Goal: Task Accomplishment & Management: Use online tool/utility

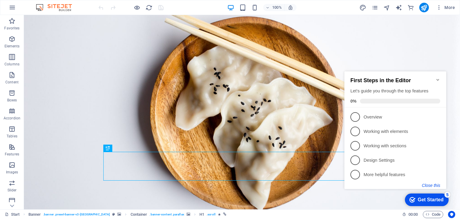
click at [433, 187] on button "Close this" at bounding box center [431, 185] width 18 height 5
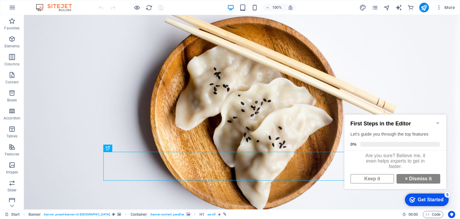
click at [371, 187] on div "First Steps in the Editor Let's guide you through the top features 0% Are you s…" at bounding box center [396, 151] width 102 height 73
click at [380, 176] on div "Keep it × Dismiss it" at bounding box center [396, 179] width 92 height 12
click at [373, 183] on link "Keep it" at bounding box center [373, 179] width 44 height 10
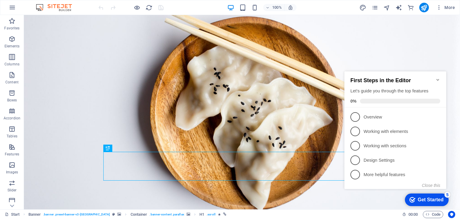
click at [439, 78] on icon "Minimize checklist" at bounding box center [438, 79] width 5 height 5
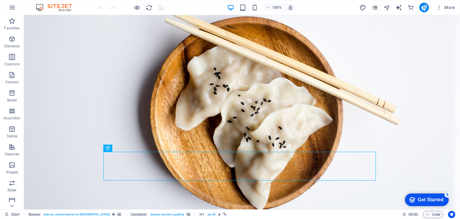
click at [376, 5] on icon "pages" at bounding box center [375, 7] width 7 height 7
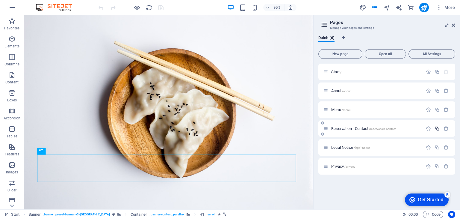
click at [441, 130] on button "button" at bounding box center [437, 128] width 9 height 5
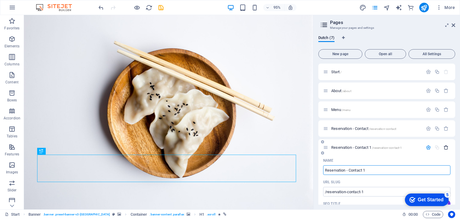
click at [446, 147] on icon "button" at bounding box center [446, 147] width 5 height 5
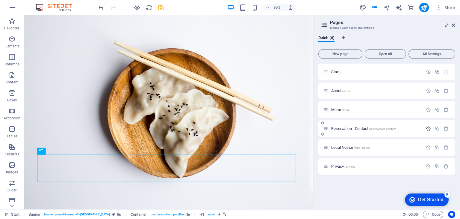
click at [429, 128] on icon "button" at bounding box center [428, 128] width 5 height 5
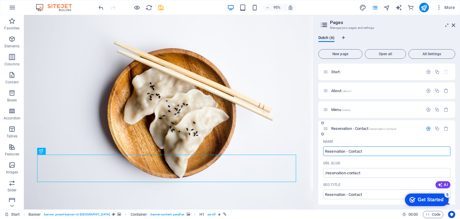
click at [325, 131] on div "Reservation - Contact /reservation-contact" at bounding box center [373, 128] width 100 height 7
click at [355, 128] on span "Reservation - Contact /reservation-contact" at bounding box center [364, 128] width 65 height 4
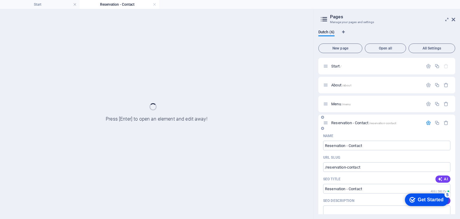
click at [355, 128] on div "Reservation - Contact /reservation-contact" at bounding box center [387, 123] width 137 height 16
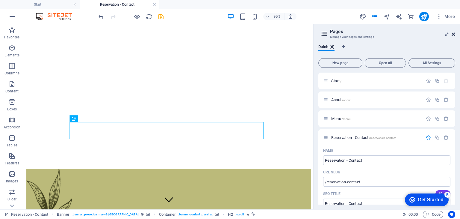
click at [454, 34] on icon at bounding box center [454, 34] width 4 height 5
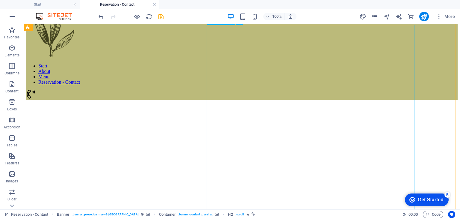
scroll to position [180, 0]
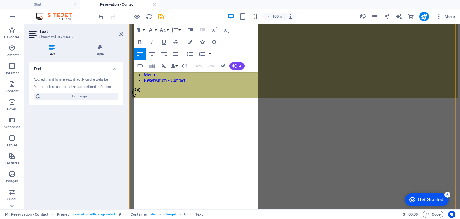
drag, startPoint x: 206, startPoint y: 92, endPoint x: 132, endPoint y: 90, distance: 74.1
click at [161, 16] on icon "save" at bounding box center [161, 16] width 7 height 7
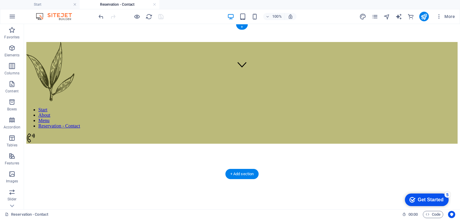
scroll to position [0, 0]
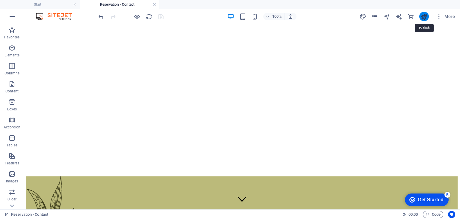
click at [427, 18] on icon "publish" at bounding box center [424, 16] width 7 height 7
